Goal: Transaction & Acquisition: Purchase product/service

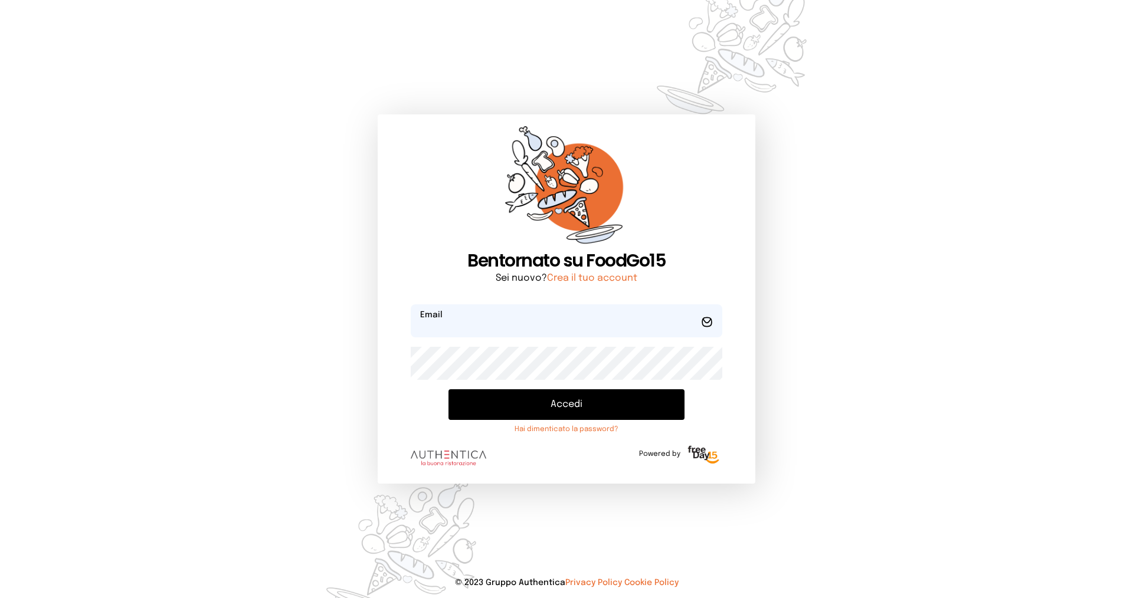
type input "**********"
click at [489, 407] on button "Accedi" at bounding box center [567, 405] width 236 height 31
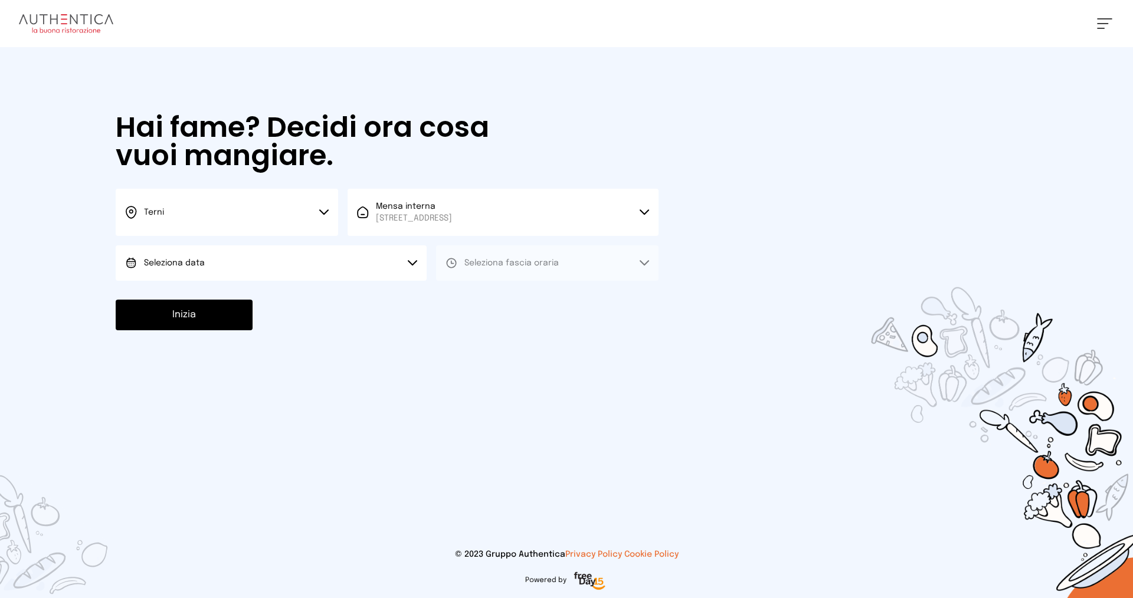
click at [215, 211] on button "Terni" at bounding box center [227, 212] width 222 height 47
click at [224, 254] on li "Terni" at bounding box center [227, 252] width 222 height 32
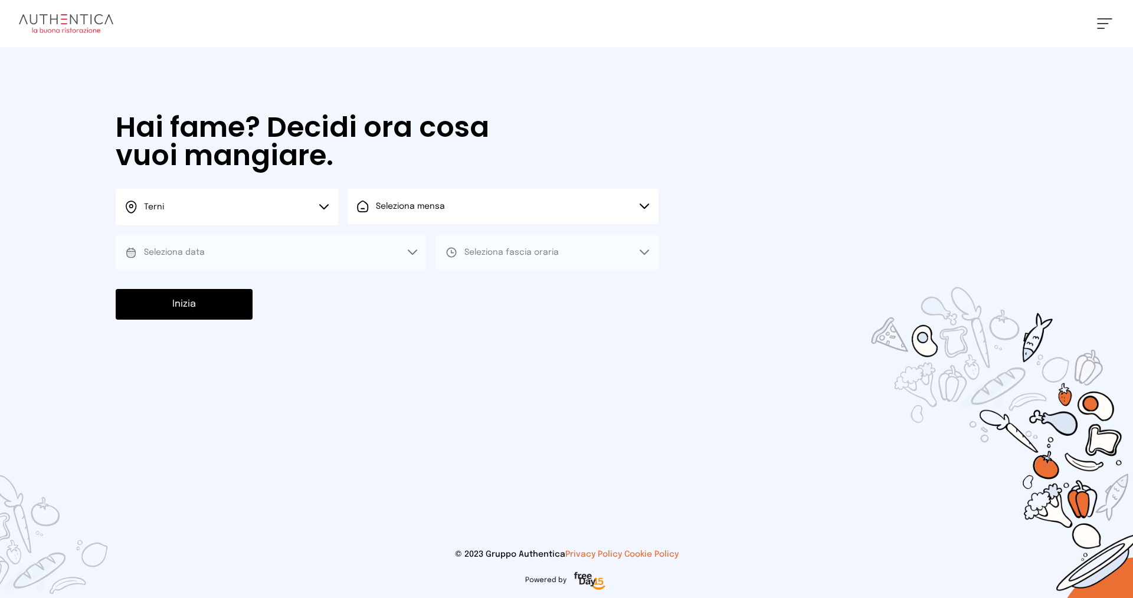
click at [385, 214] on button "Seleziona mensa" at bounding box center [503, 206] width 311 height 35
click at [401, 244] on span "Mensa interna" at bounding box center [414, 240] width 76 height 12
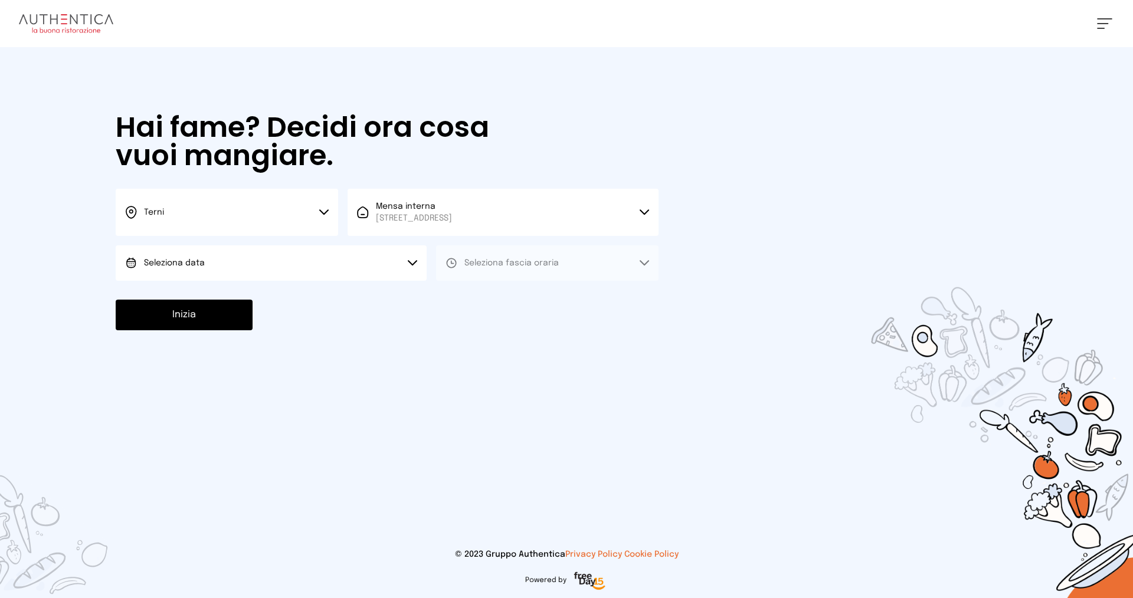
click at [234, 263] on button "Seleziona data" at bounding box center [271, 263] width 311 height 35
click at [260, 300] on li "[DATE], [DATE]" at bounding box center [271, 296] width 311 height 31
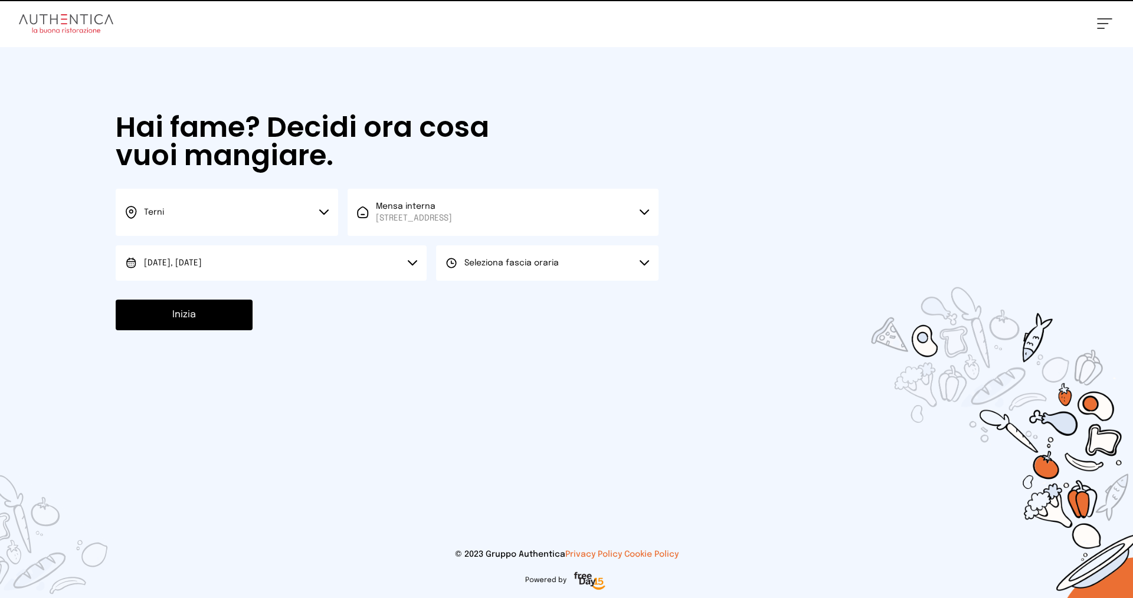
click at [510, 269] on button "Seleziona fascia oraria" at bounding box center [547, 263] width 222 height 35
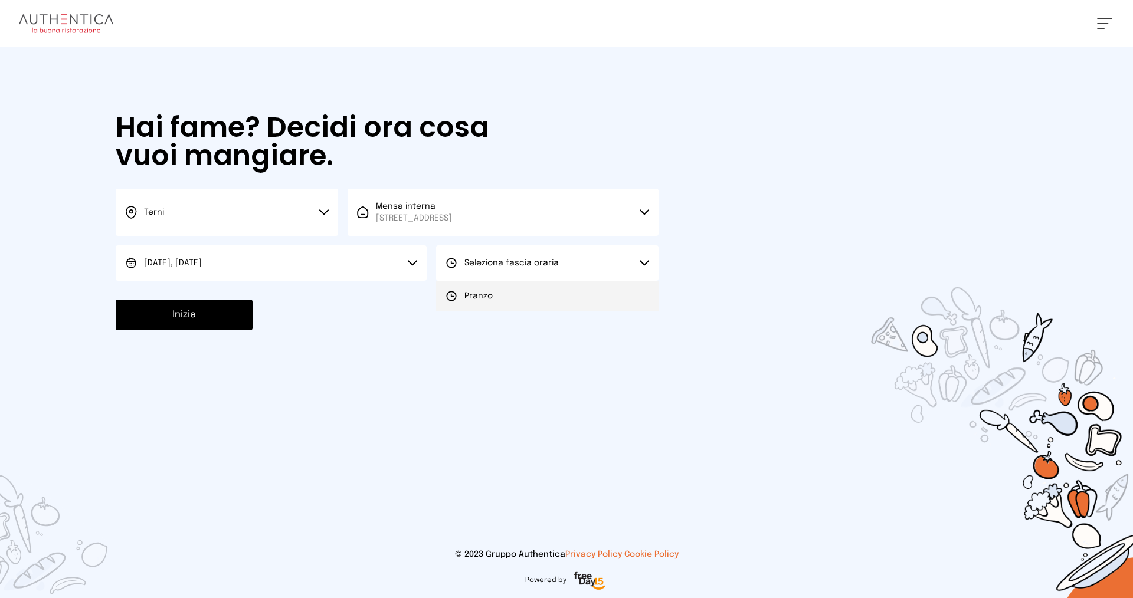
click at [522, 299] on li "Pranzo" at bounding box center [547, 296] width 222 height 31
click at [194, 313] on button "Inizia" at bounding box center [184, 315] width 137 height 31
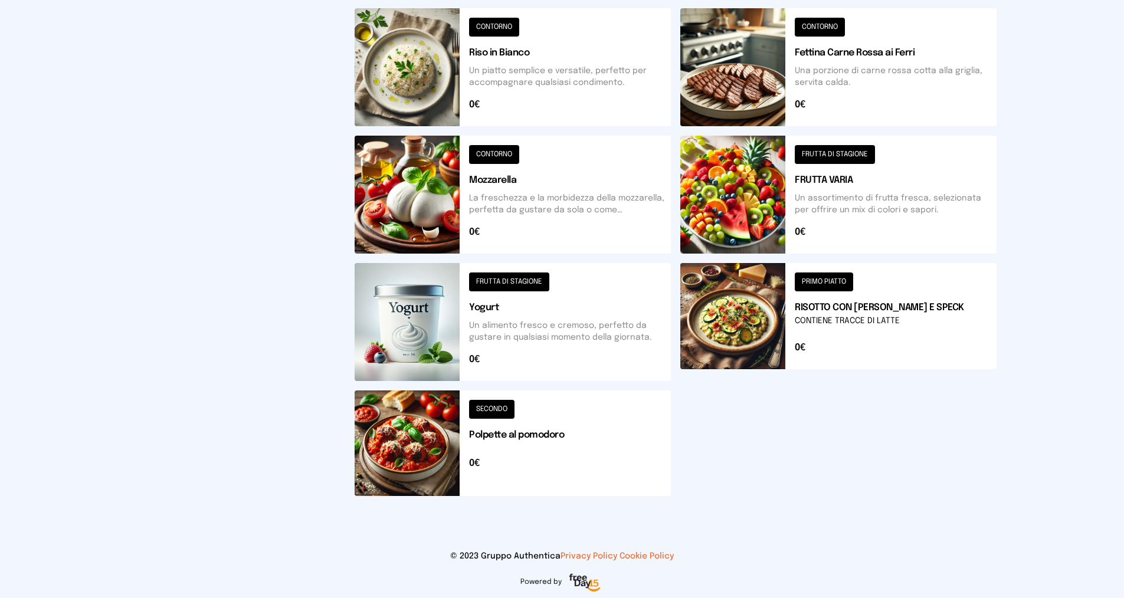
scroll to position [367, 0]
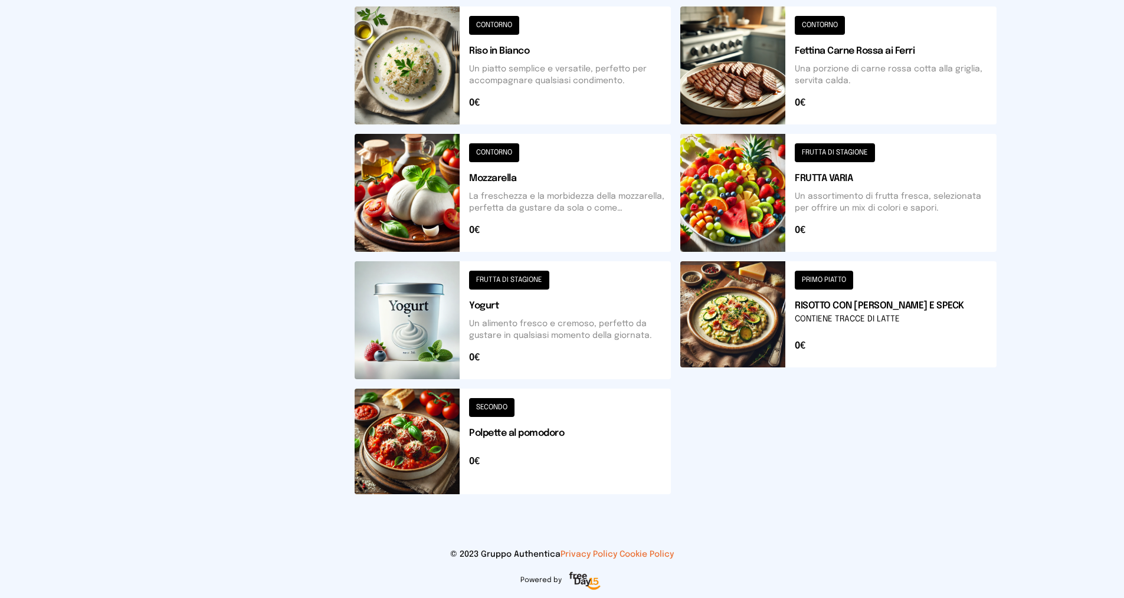
click at [827, 277] on button at bounding box center [838, 320] width 316 height 118
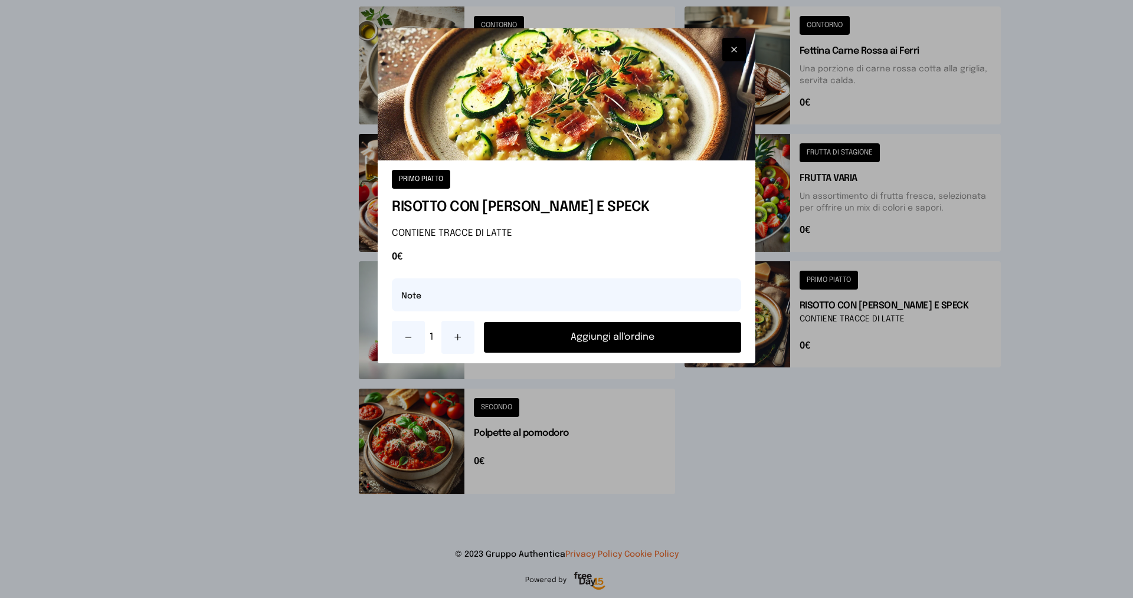
click at [604, 338] on button "Aggiungi all'ordine" at bounding box center [612, 337] width 257 height 31
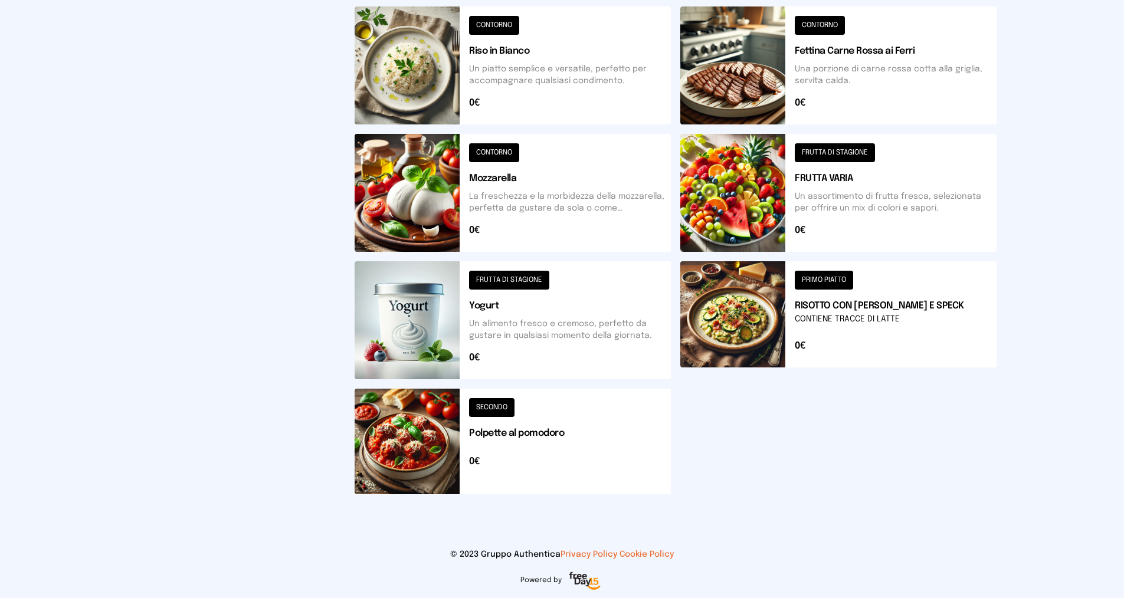
click at [816, 152] on button at bounding box center [838, 193] width 316 height 118
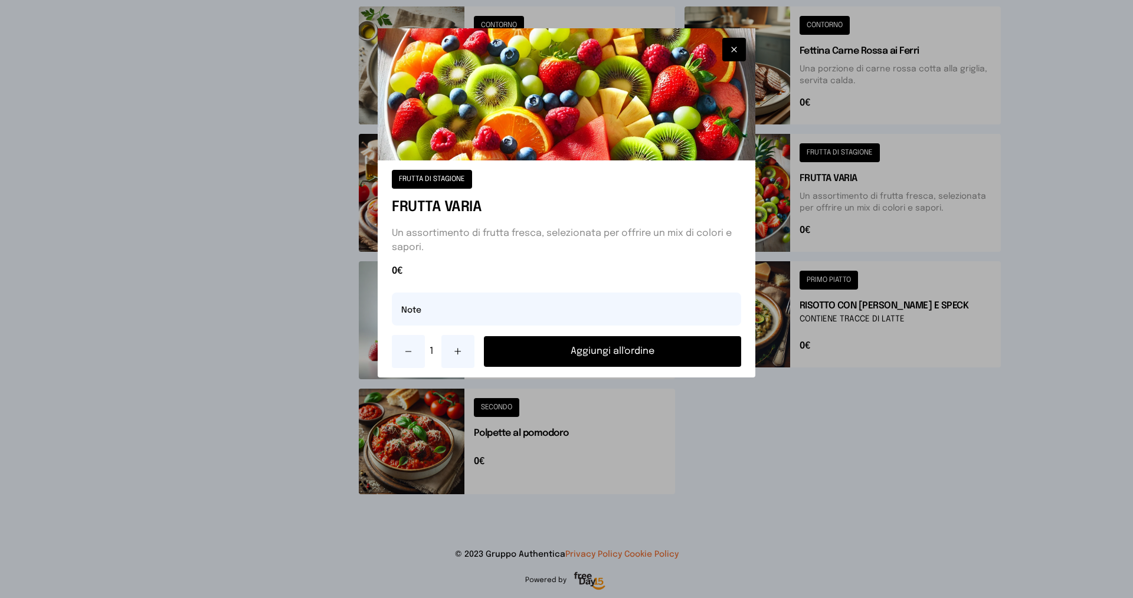
click at [633, 346] on button "Aggiungi all'ordine" at bounding box center [612, 351] width 257 height 31
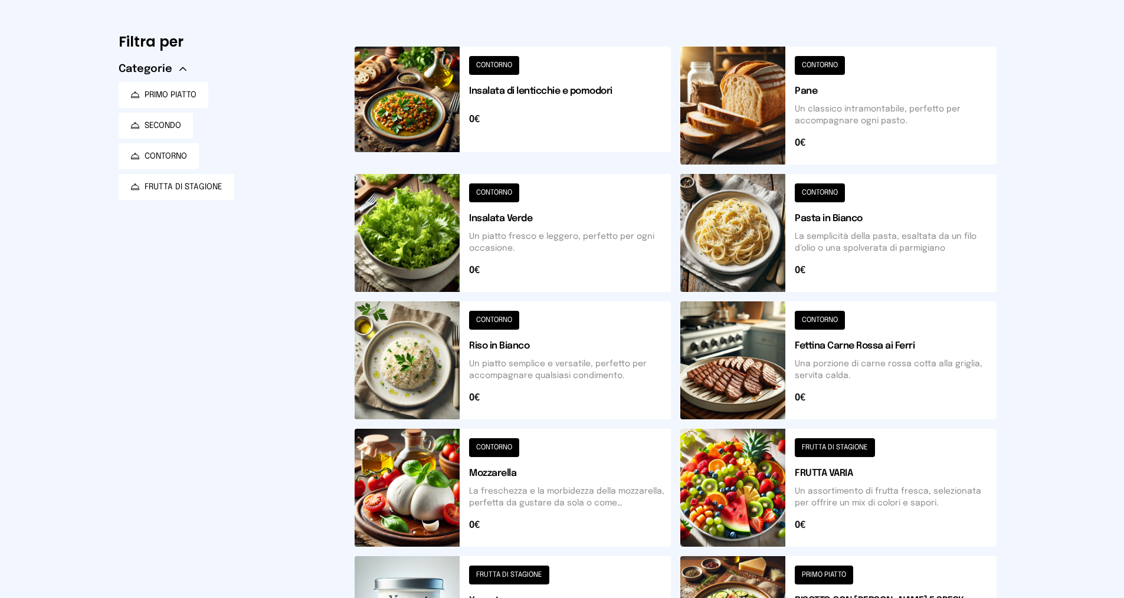
scroll to position [0, 0]
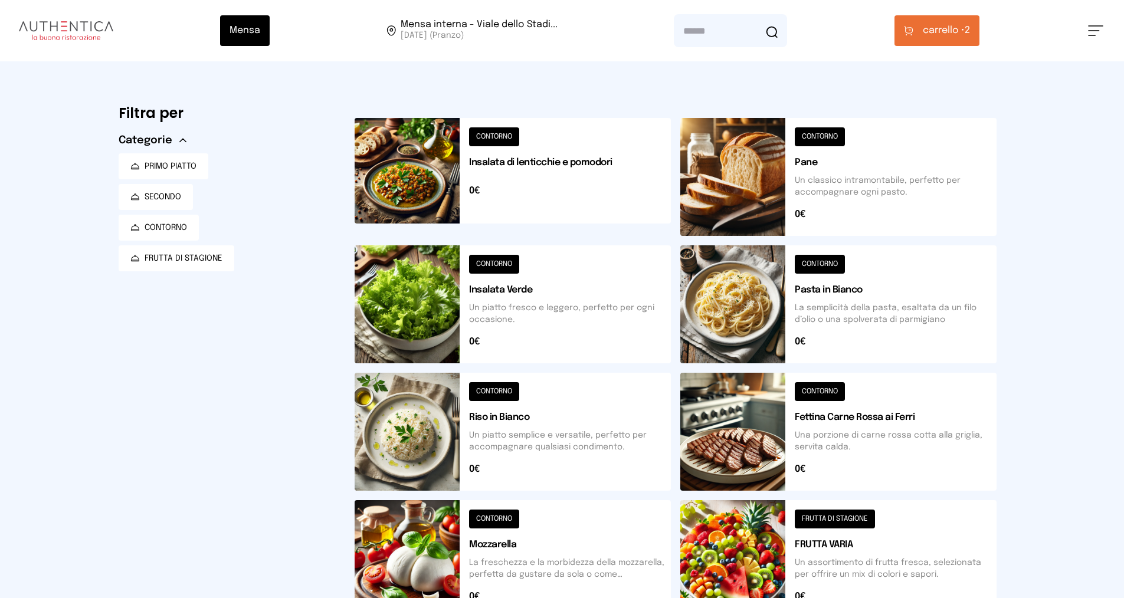
click at [500, 132] on button at bounding box center [513, 177] width 316 height 118
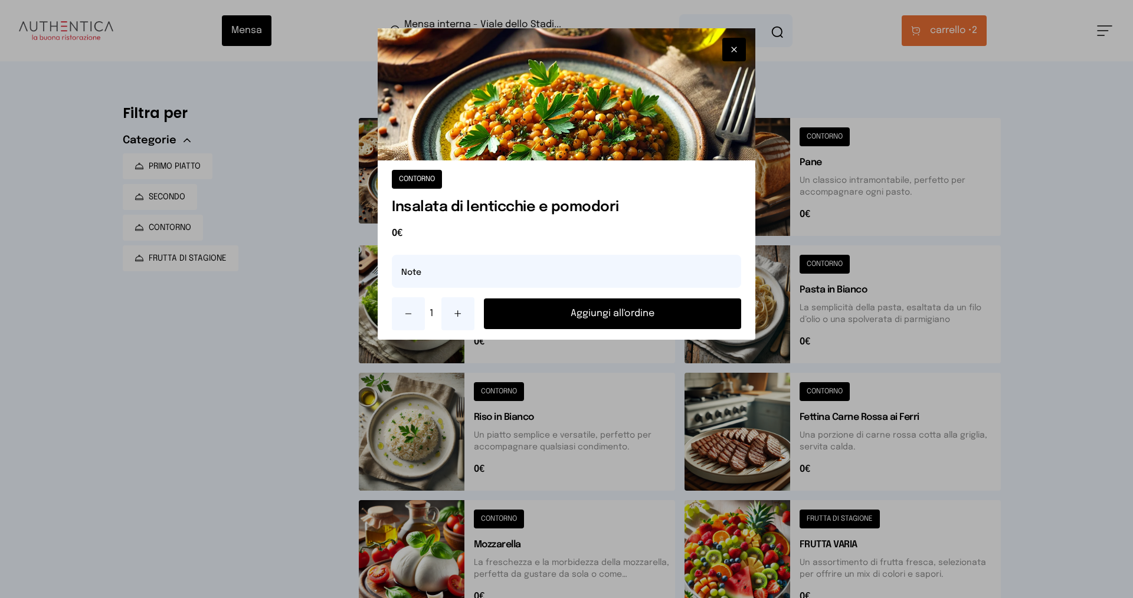
click at [578, 315] on button "Aggiungi all'ordine" at bounding box center [612, 314] width 257 height 31
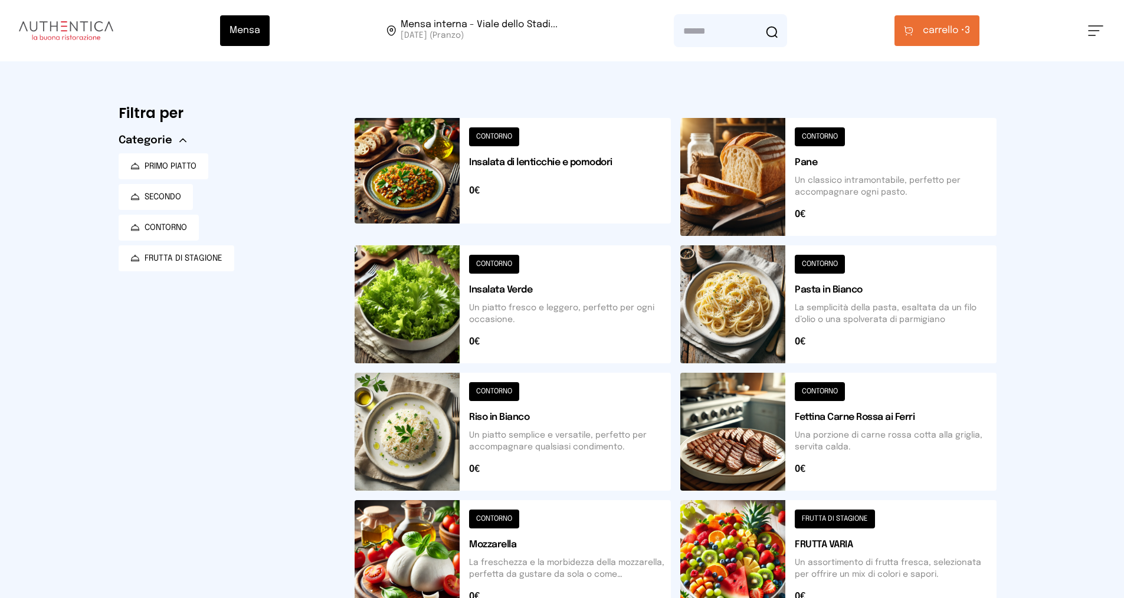
click at [948, 32] on span "carrello •" at bounding box center [944, 31] width 42 height 14
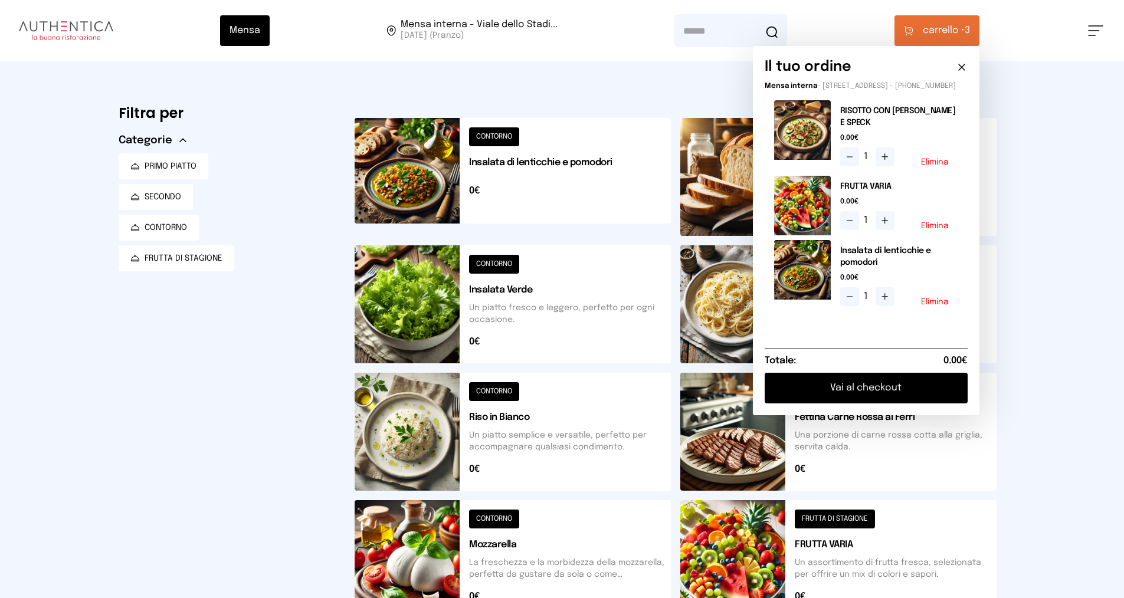
click at [901, 395] on button "Vai al checkout" at bounding box center [866, 388] width 203 height 31
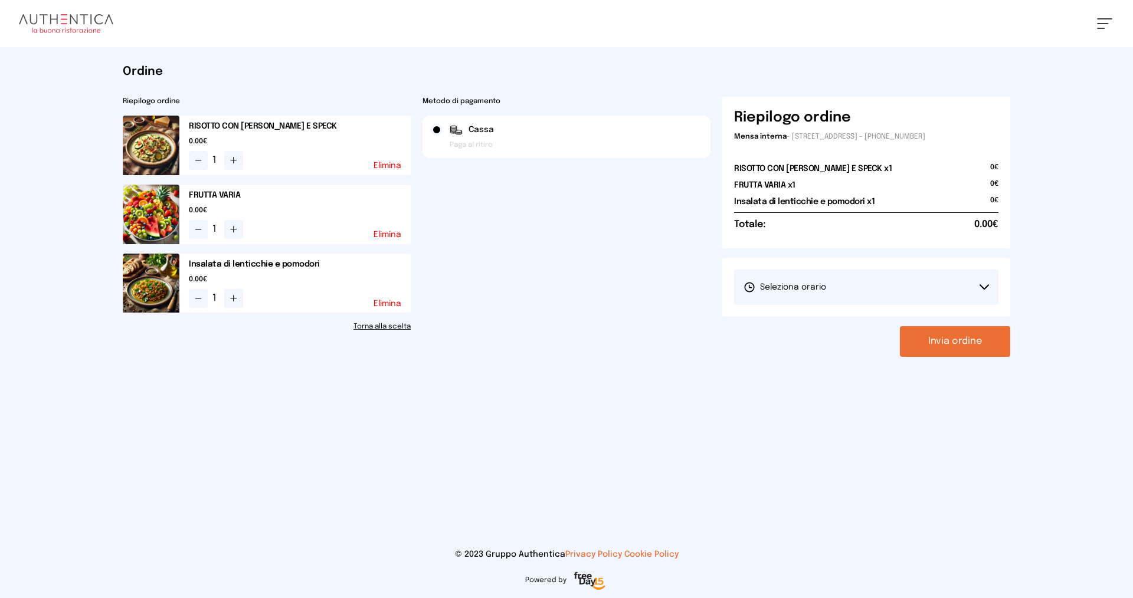
click at [806, 284] on span "Seleziona orario" at bounding box center [785, 288] width 83 height 12
click at [801, 321] on span "1° Turno (13:00 - 15:00)" at bounding box center [788, 321] width 89 height 12
click at [940, 345] on button "Invia ordine" at bounding box center [955, 341] width 110 height 31
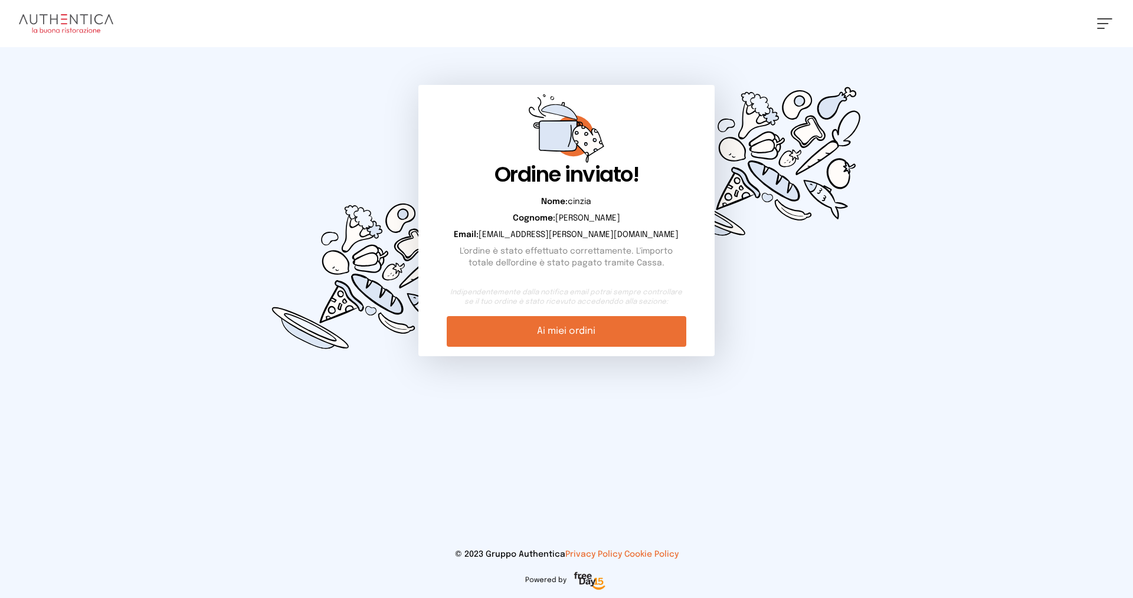
click at [490, 324] on link "Ai miei ordini" at bounding box center [566, 331] width 239 height 31
